Goal: Navigation & Orientation: Find specific page/section

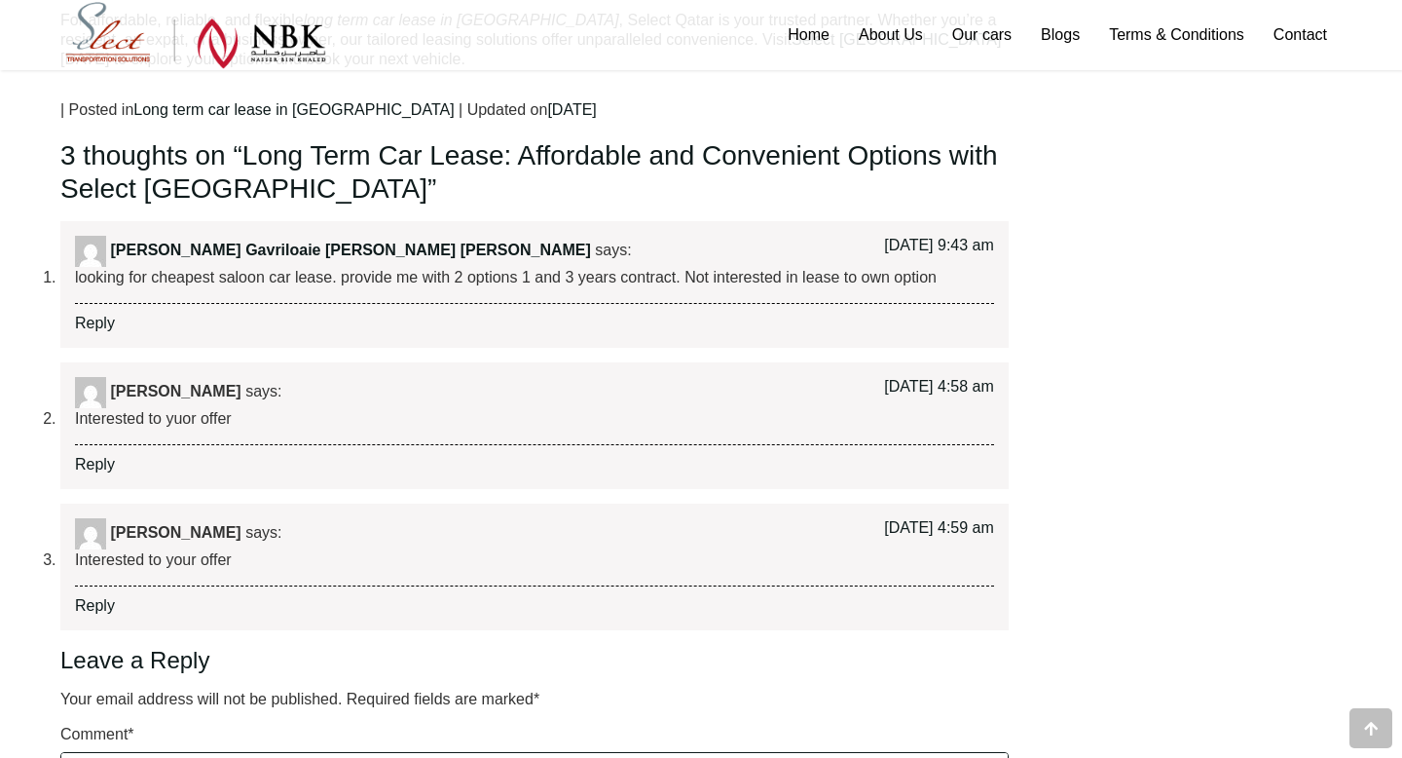
scroll to position [2602, 0]
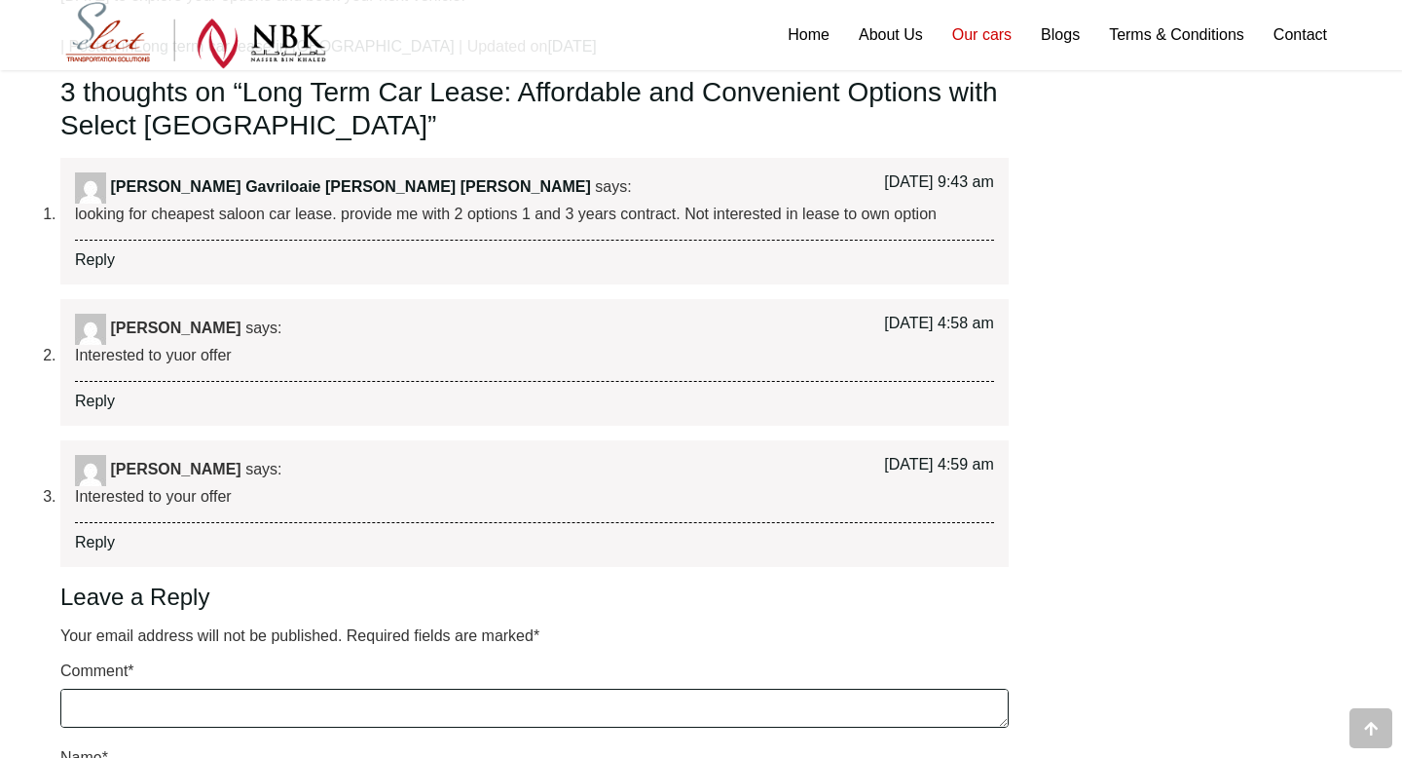
click at [974, 33] on link "Our cars" at bounding box center [982, 35] width 89 height 70
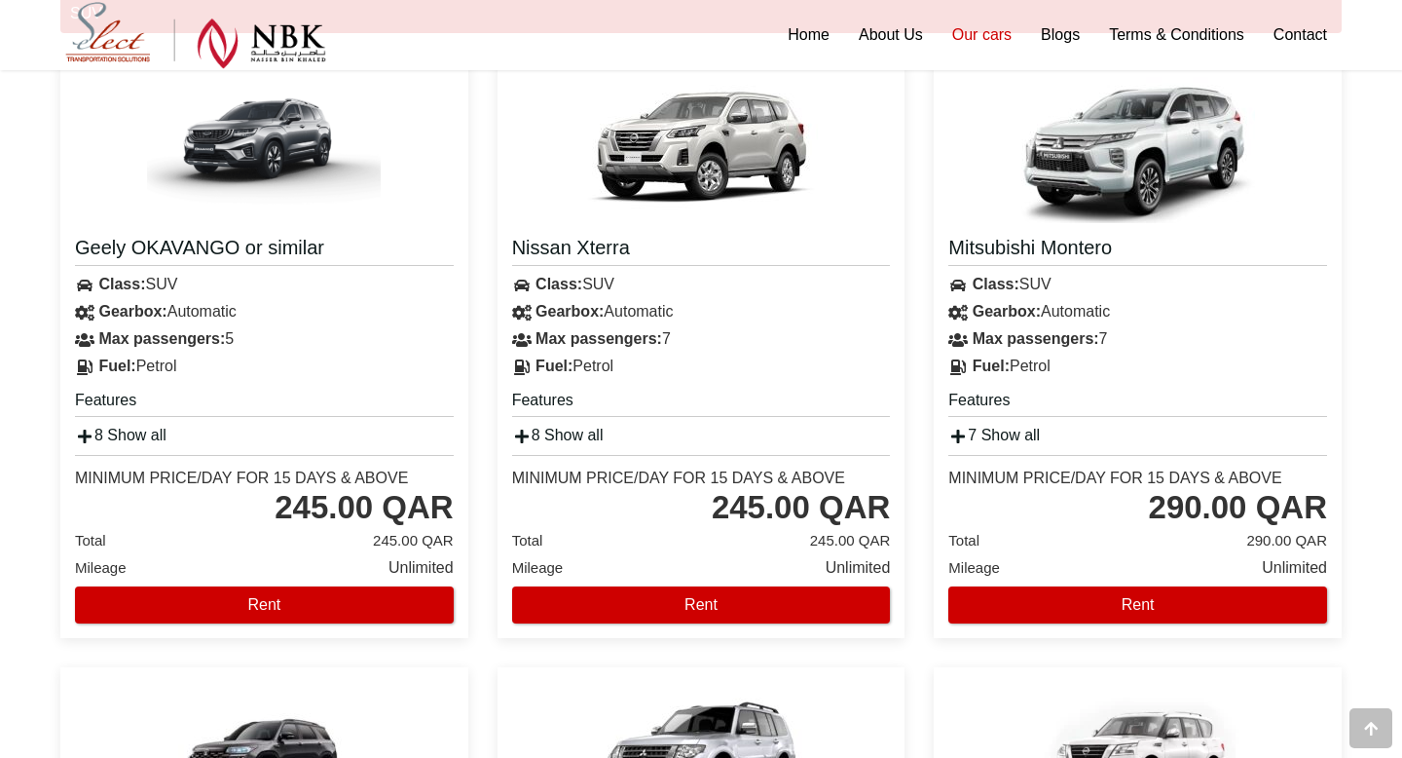
scroll to position [4170, 0]
